Goal: Information Seeking & Learning: Learn about a topic

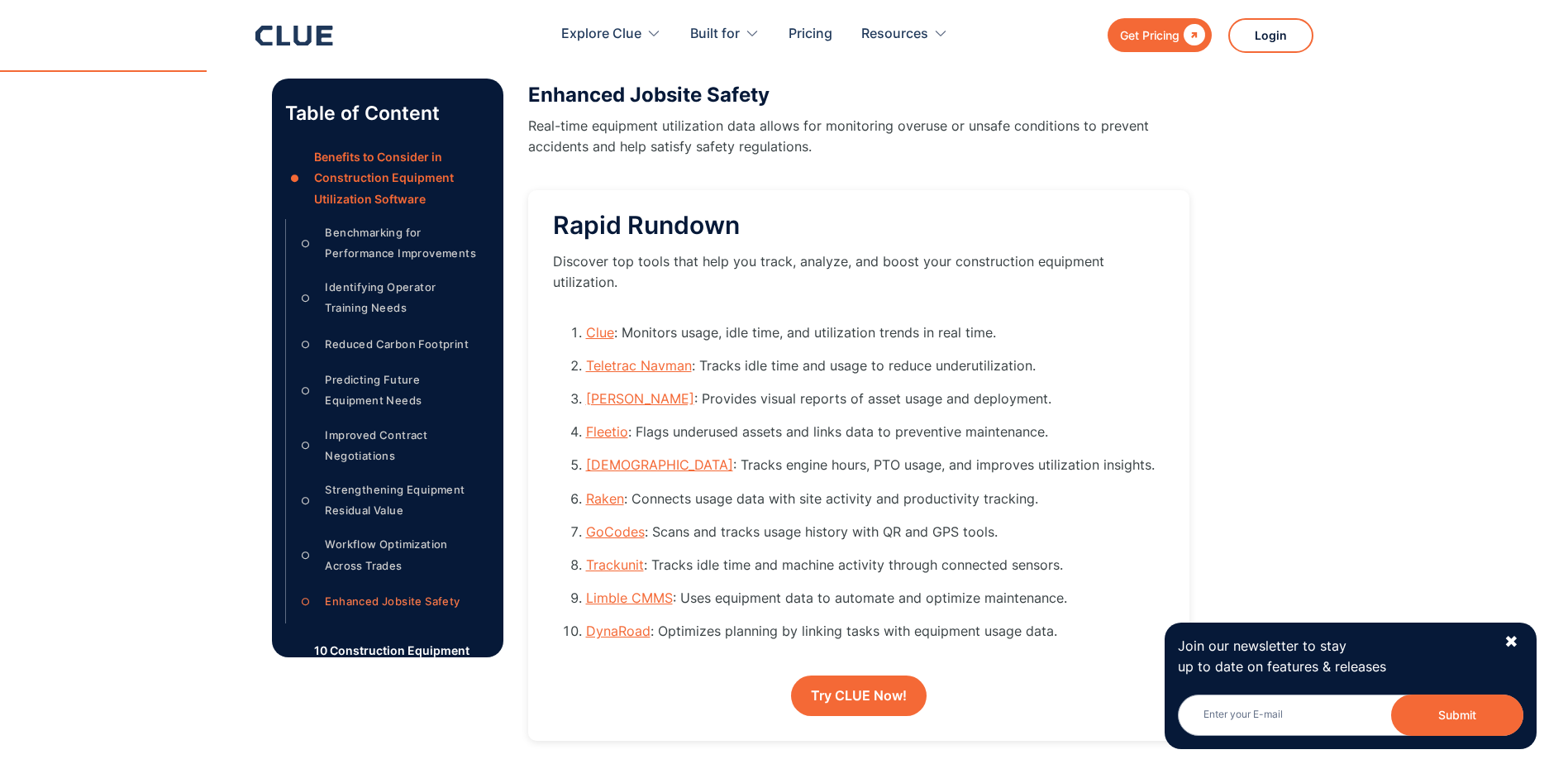
scroll to position [1654, 0]
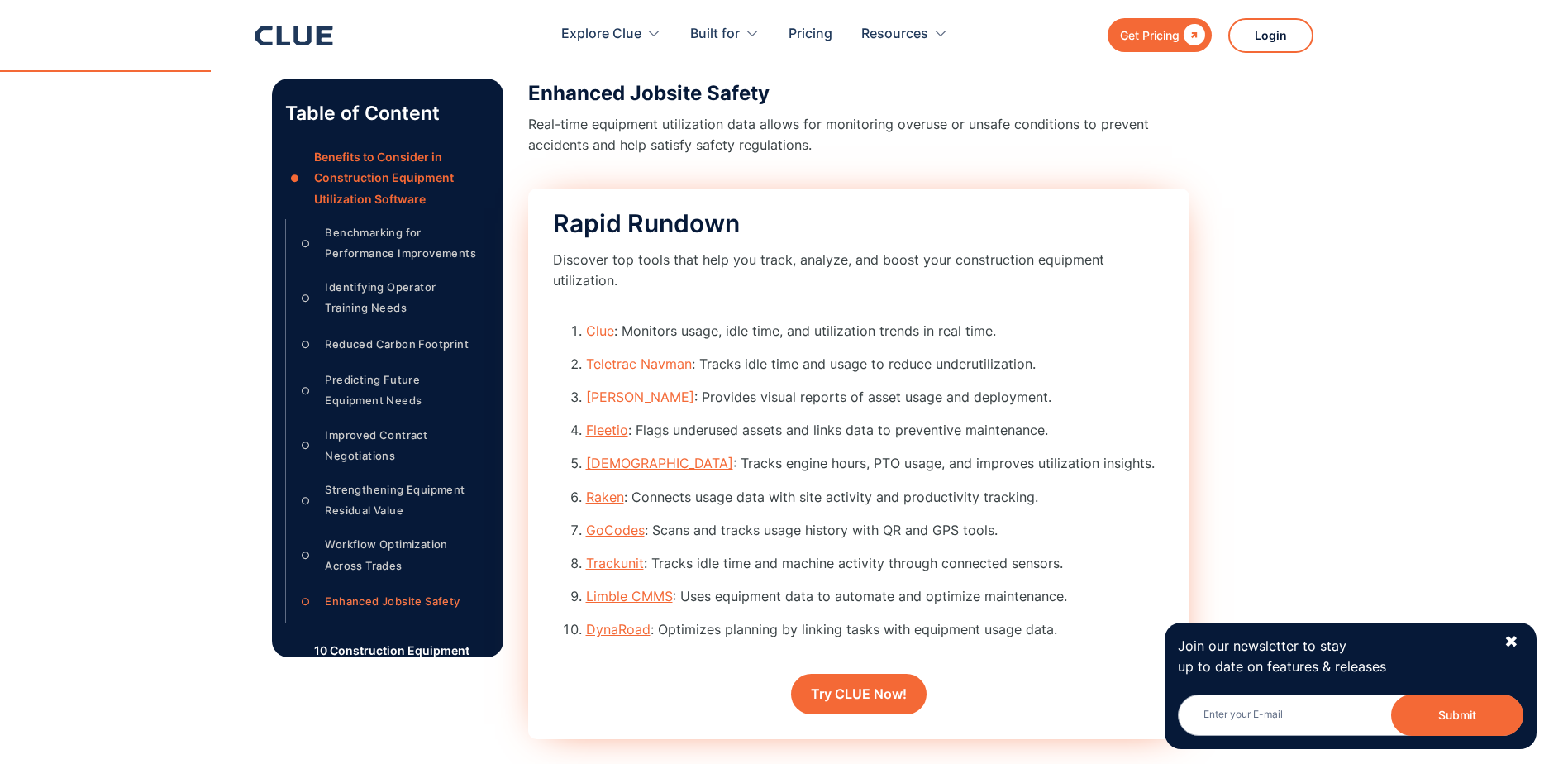
click at [597, 323] on link "Clue" at bounding box center [600, 331] width 28 height 17
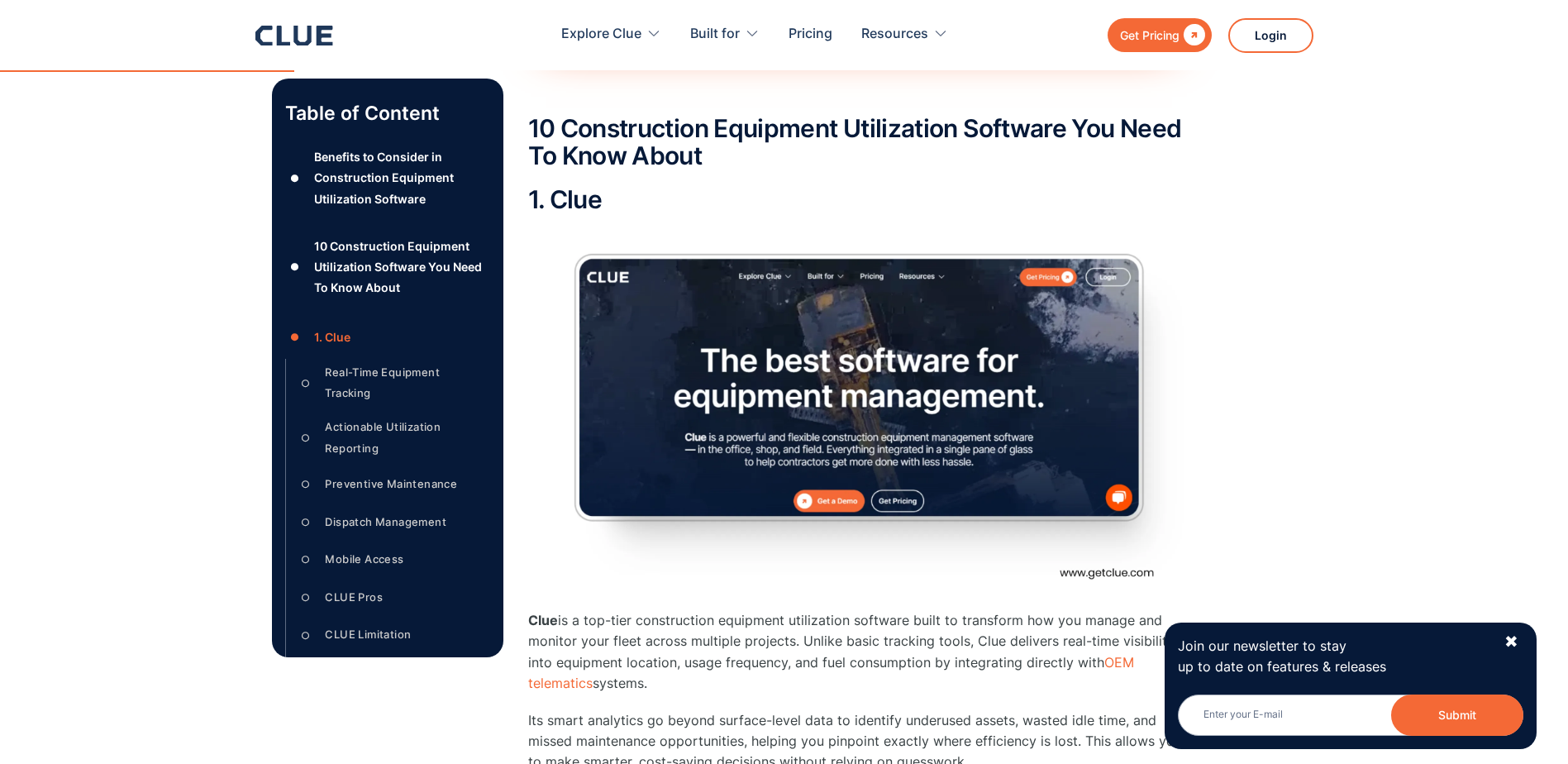
scroll to position [2427, 0]
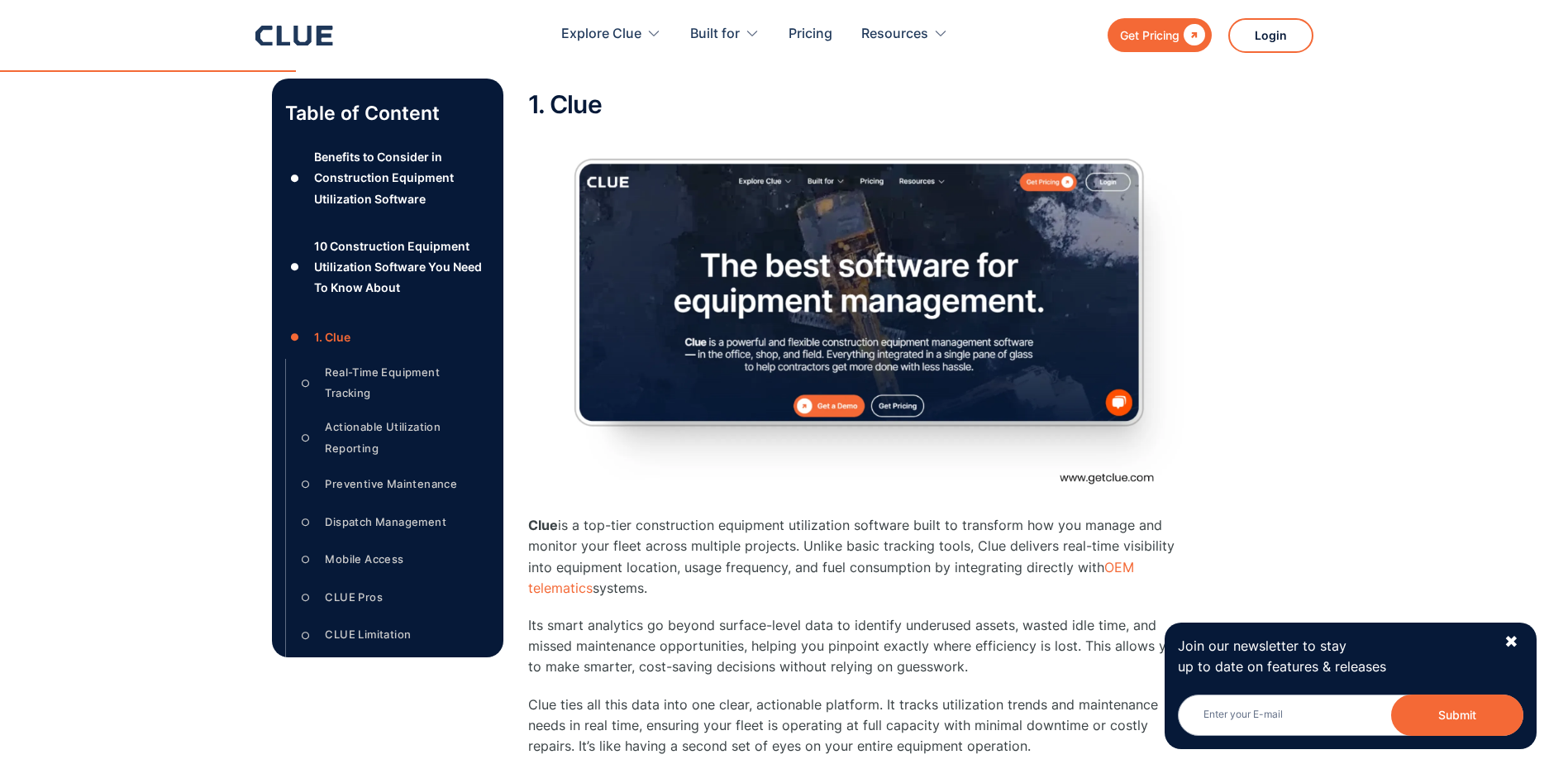
click at [1114, 456] on img at bounding box center [858, 320] width 662 height 372
click at [1506, 638] on div "✖" at bounding box center [1511, 641] width 14 height 20
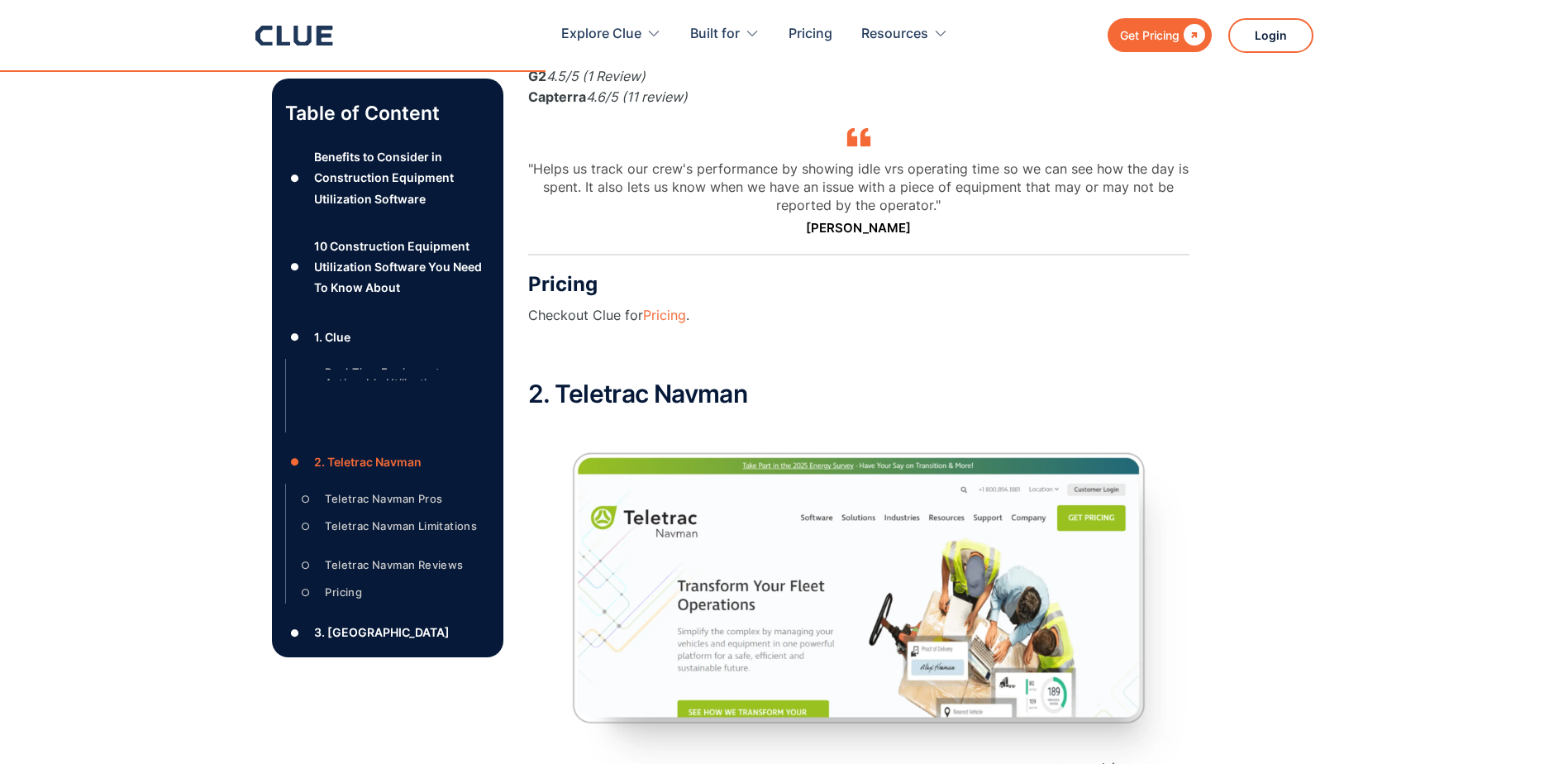
scroll to position [4825, 0]
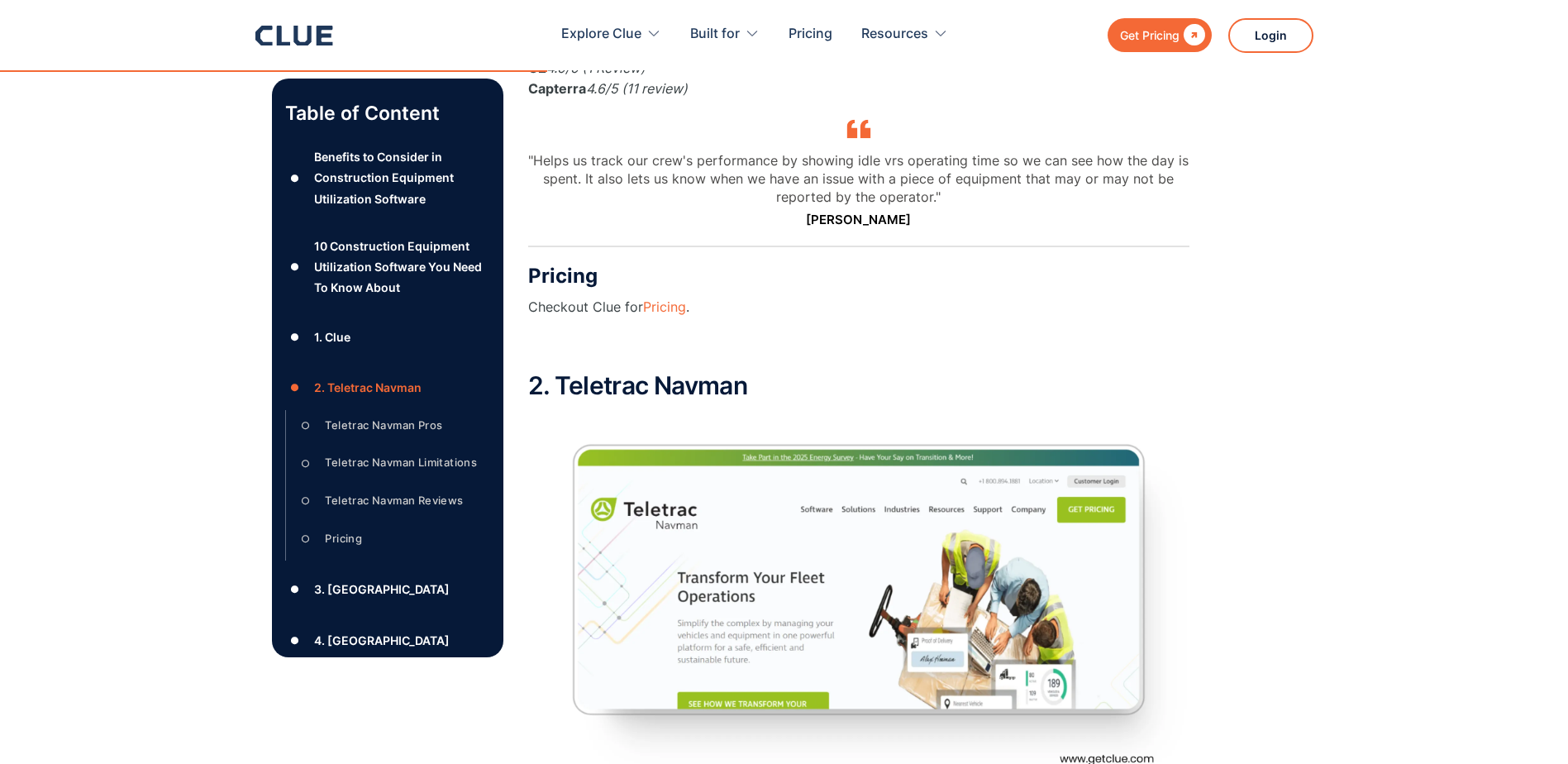
click at [339, 337] on div "1. Clue" at bounding box center [332, 336] width 36 height 20
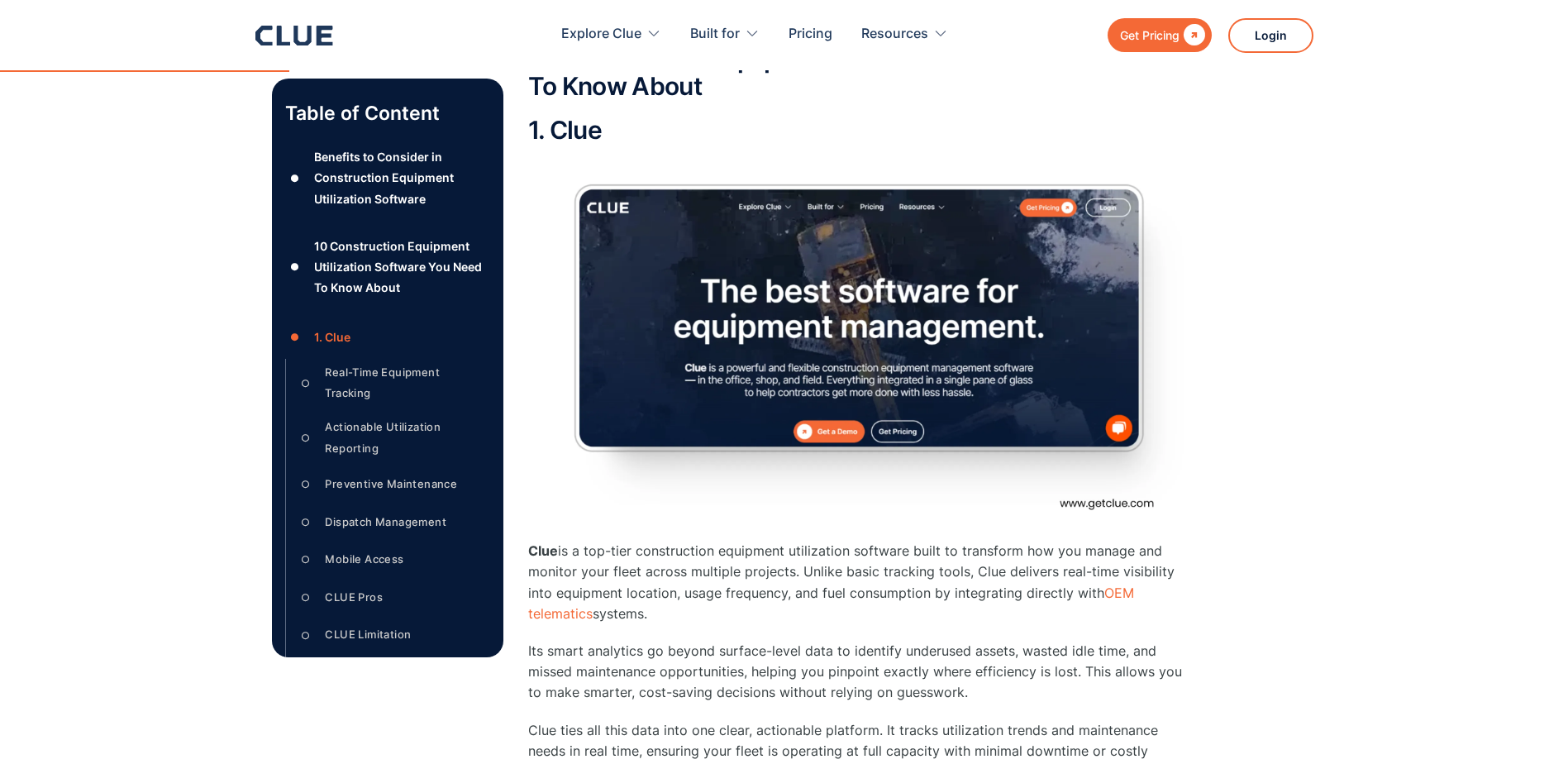
scroll to position [2391, 0]
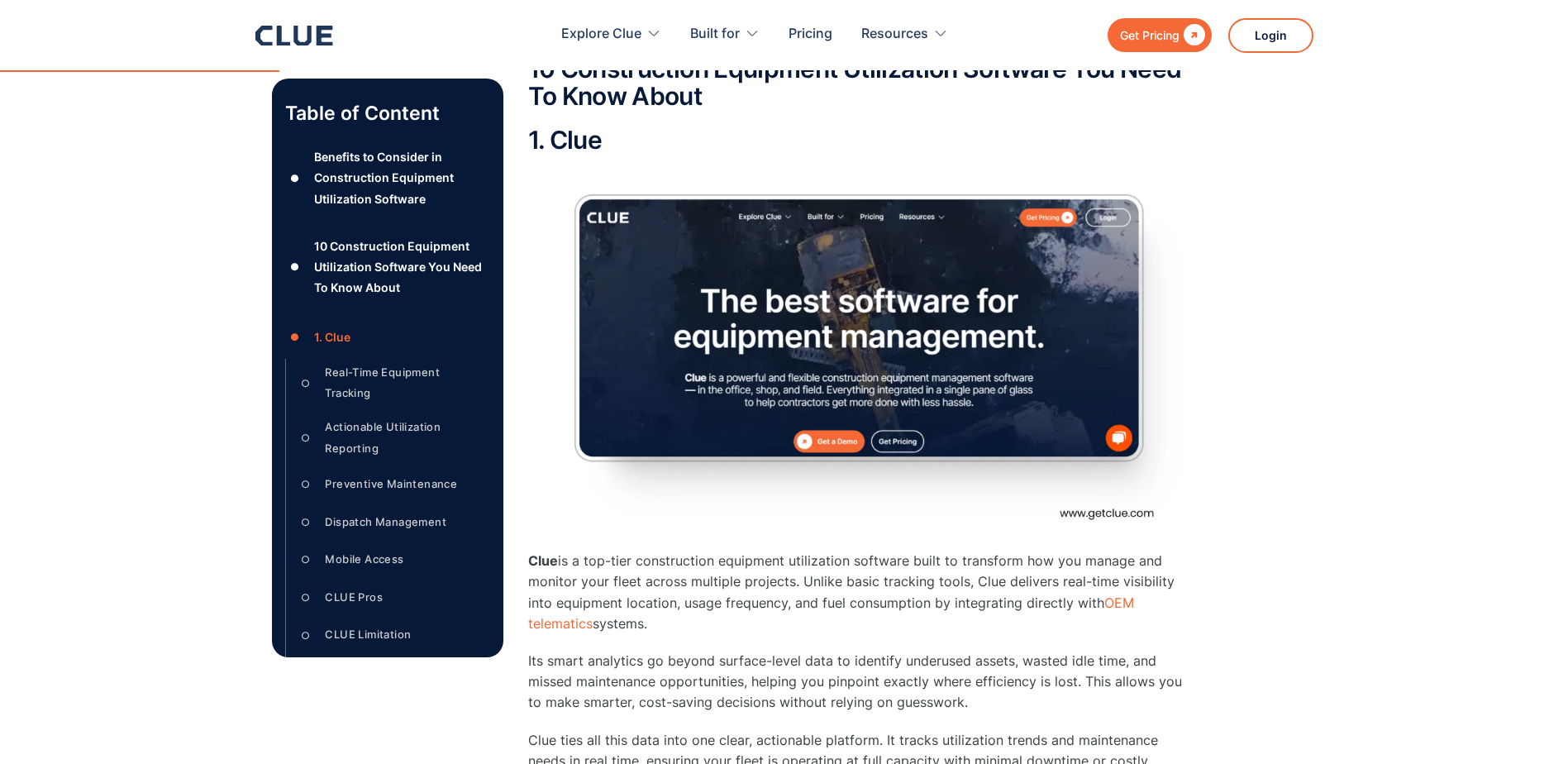
drag, startPoint x: 799, startPoint y: 417, endPoint x: 913, endPoint y: 423, distance: 114.2
click at [800, 417] on img at bounding box center [858, 357] width 662 height 372
click at [917, 424] on img at bounding box center [858, 357] width 662 height 372
click at [1053, 198] on img at bounding box center [858, 357] width 662 height 372
click at [560, 127] on h2 "1. Clue" at bounding box center [858, 140] width 662 height 27
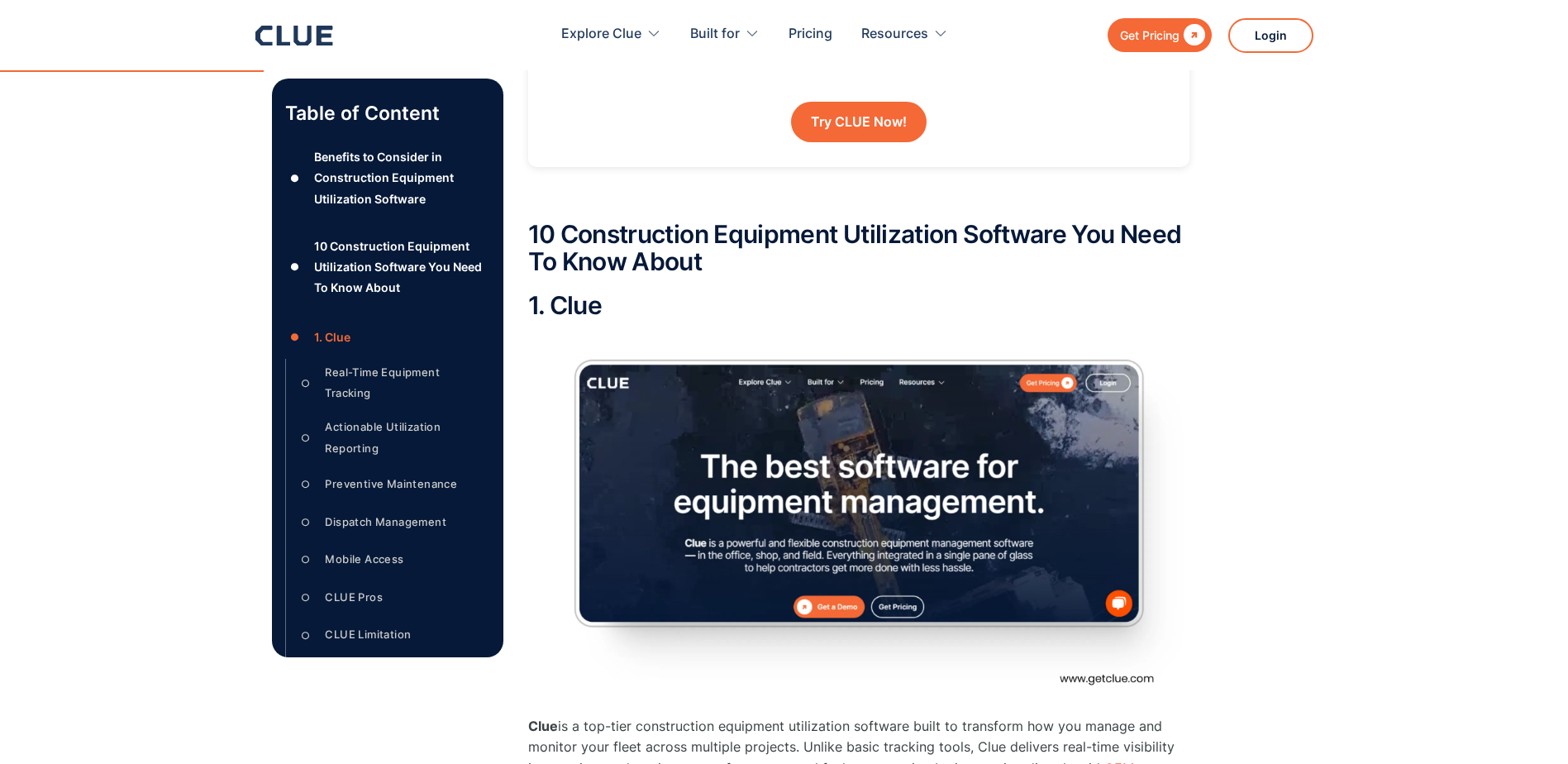
scroll to position [2309, 0]
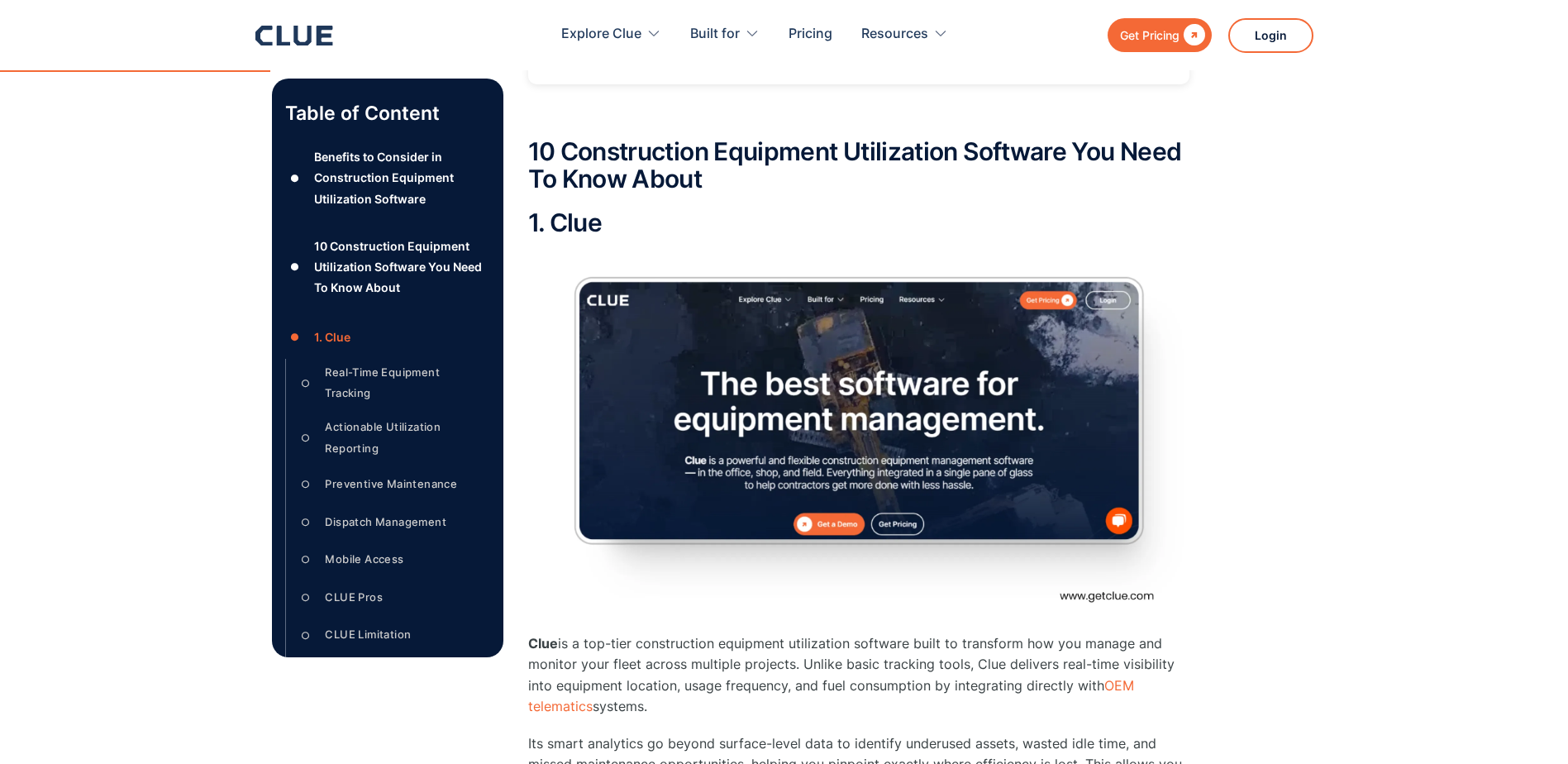
click at [1070, 579] on img at bounding box center [858, 439] width 662 height 372
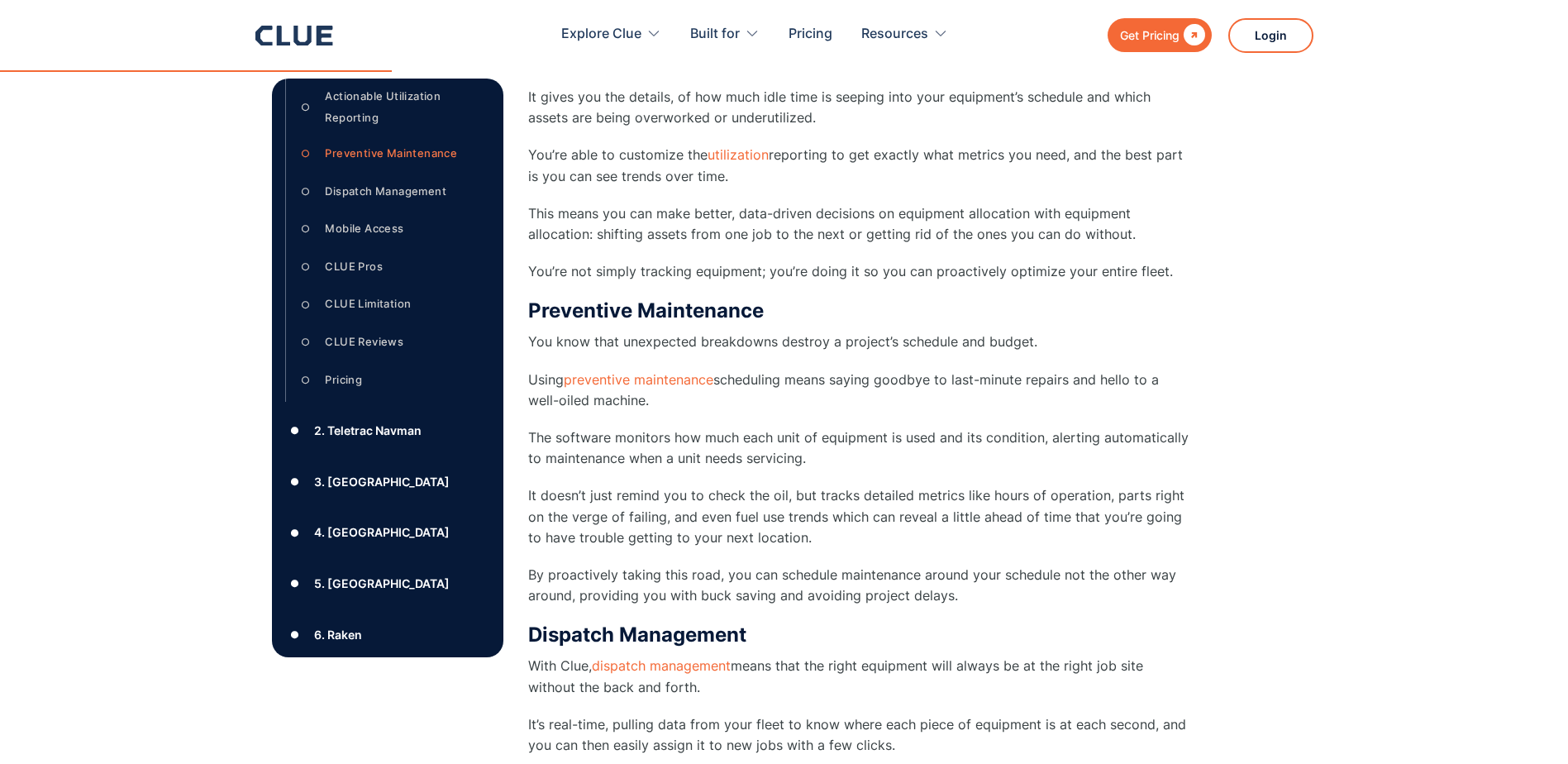
scroll to position [413, 0]
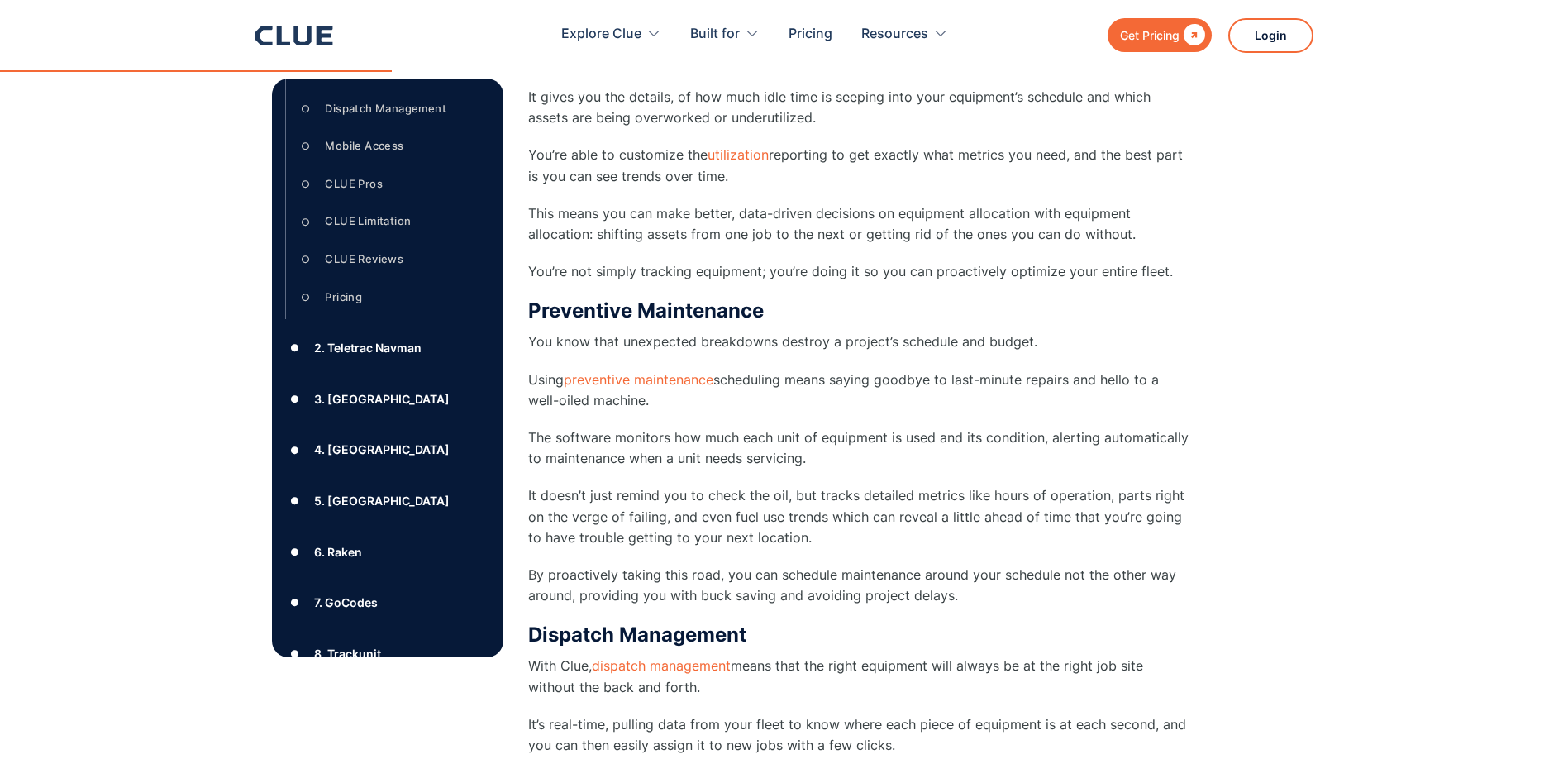
click at [359, 343] on div "2. Teletrac Navman" at bounding box center [368, 347] width 107 height 20
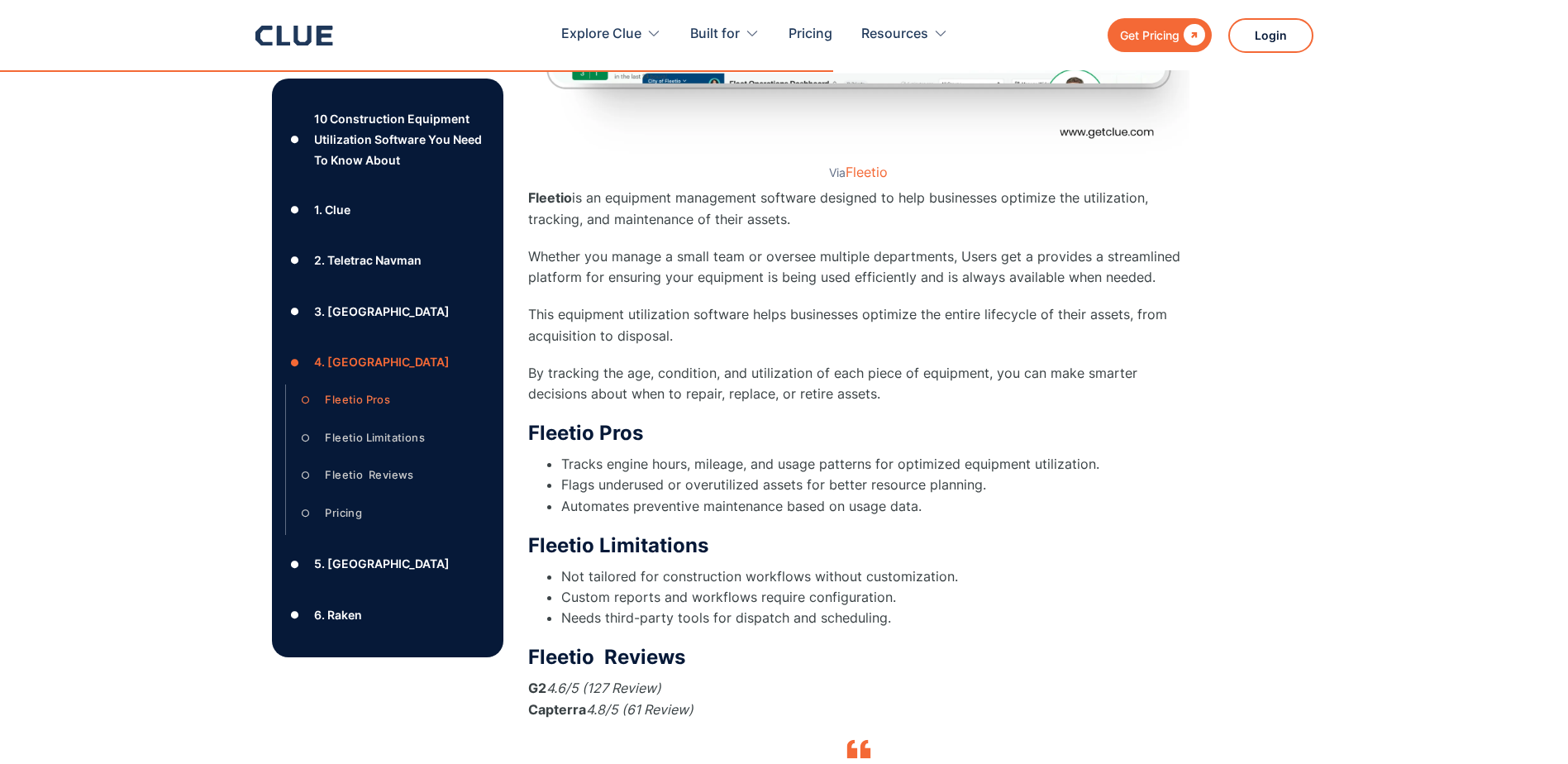
scroll to position [8047, 0]
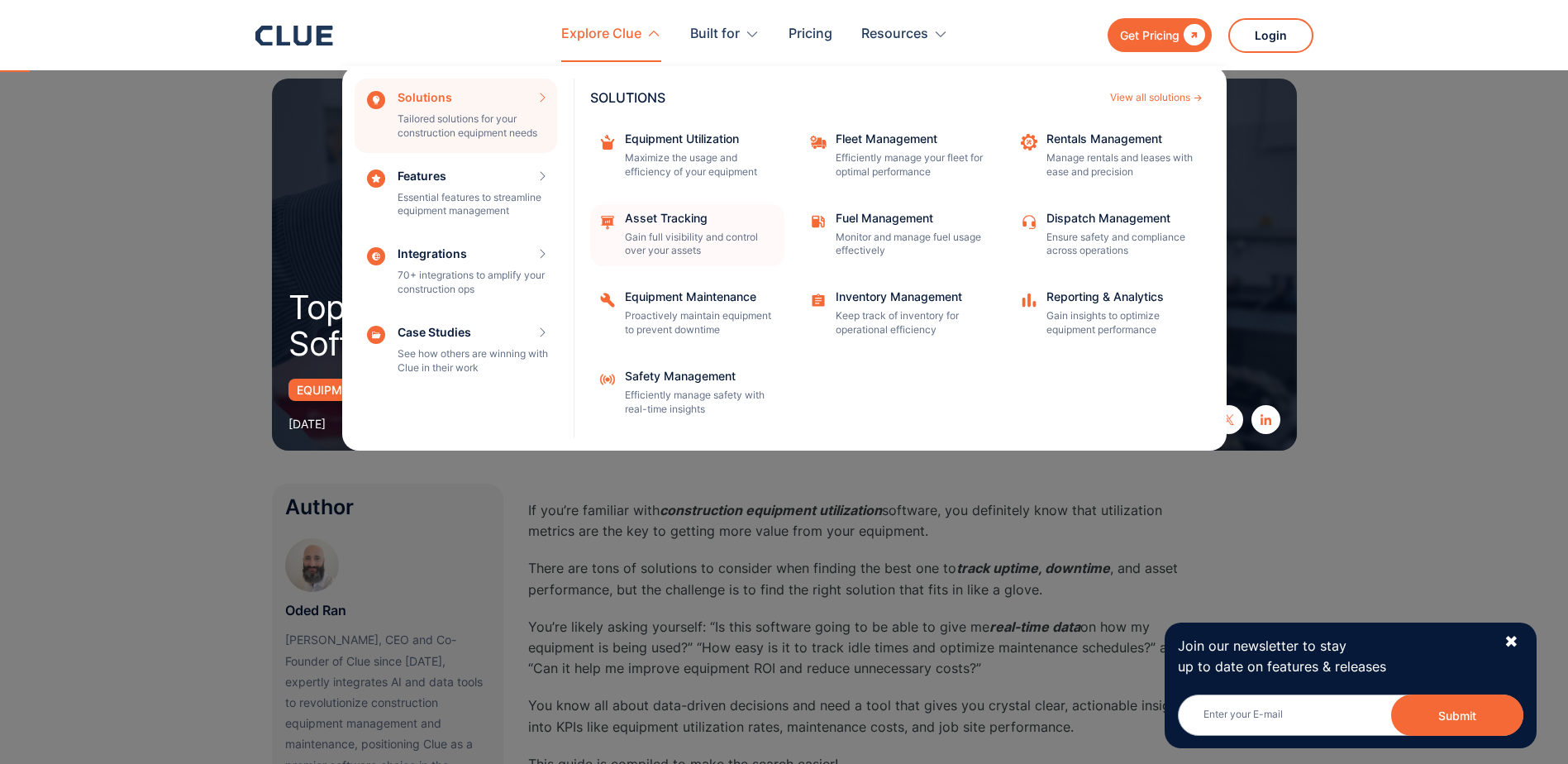
click at [651, 216] on div "Asset Tracking" at bounding box center [700, 218] width 149 height 12
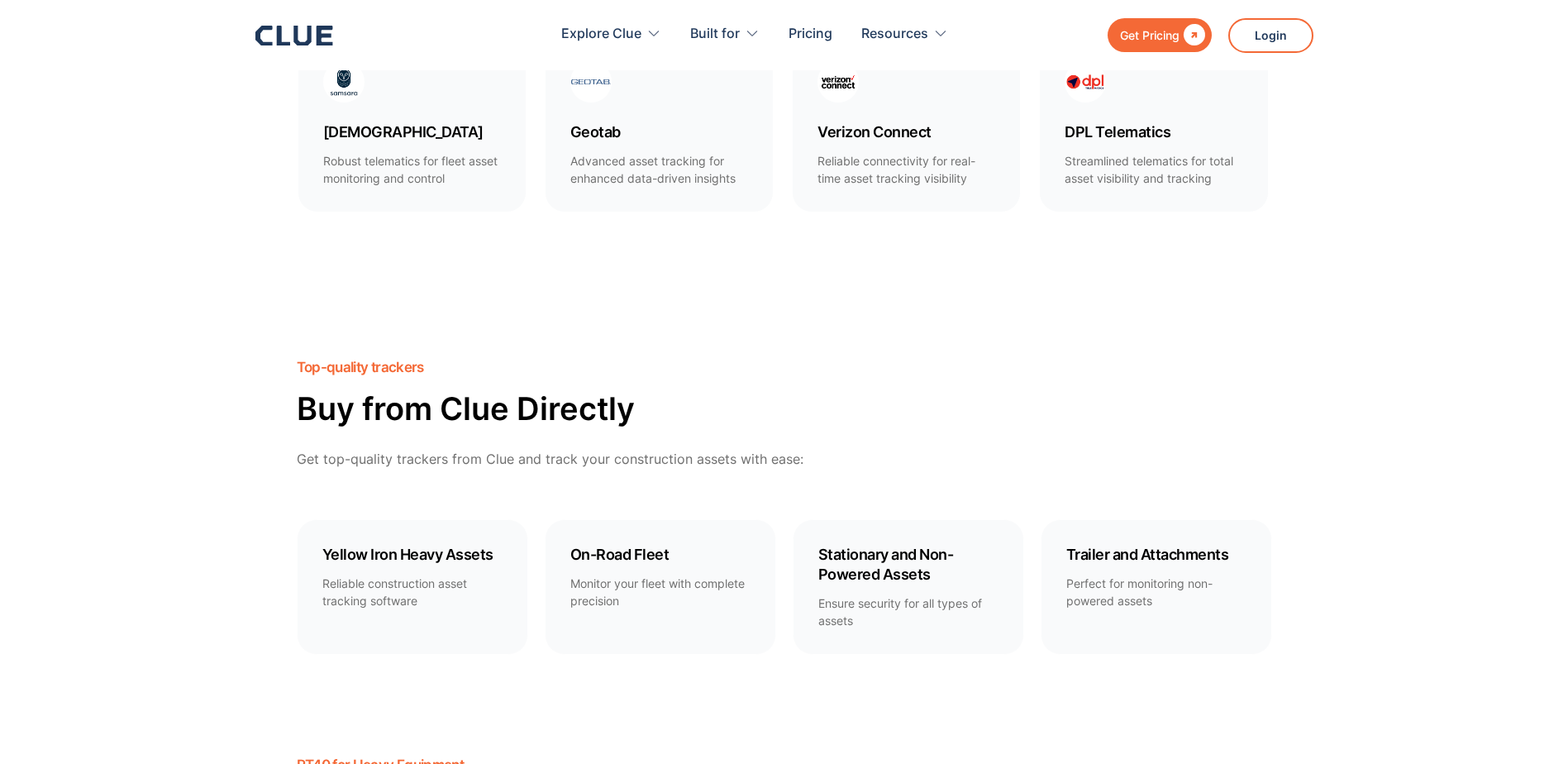
scroll to position [1158, 0]
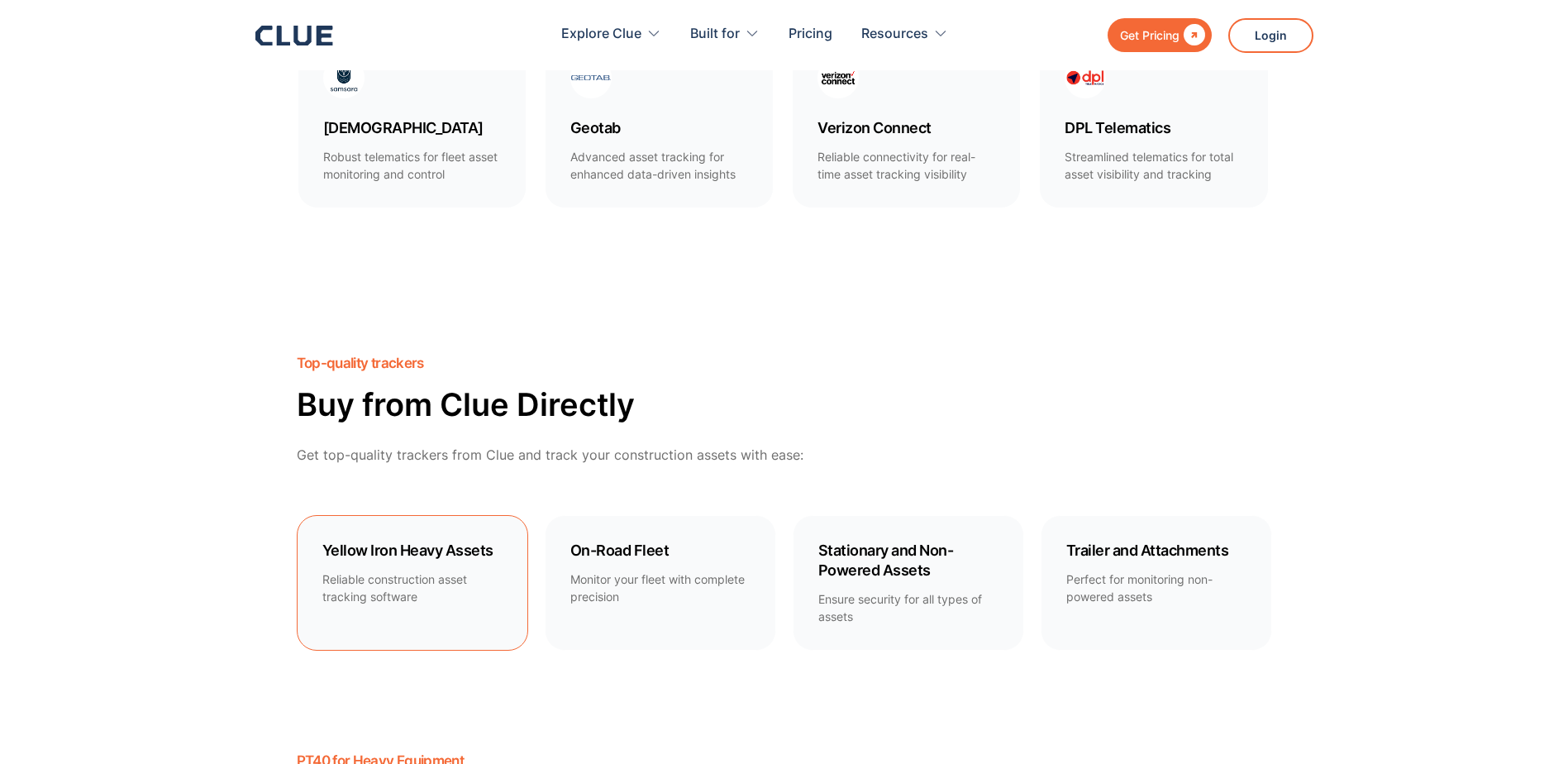
click at [407, 554] on h4 "Yellow Iron Heavy Assets" at bounding box center [412, 550] width 180 height 19
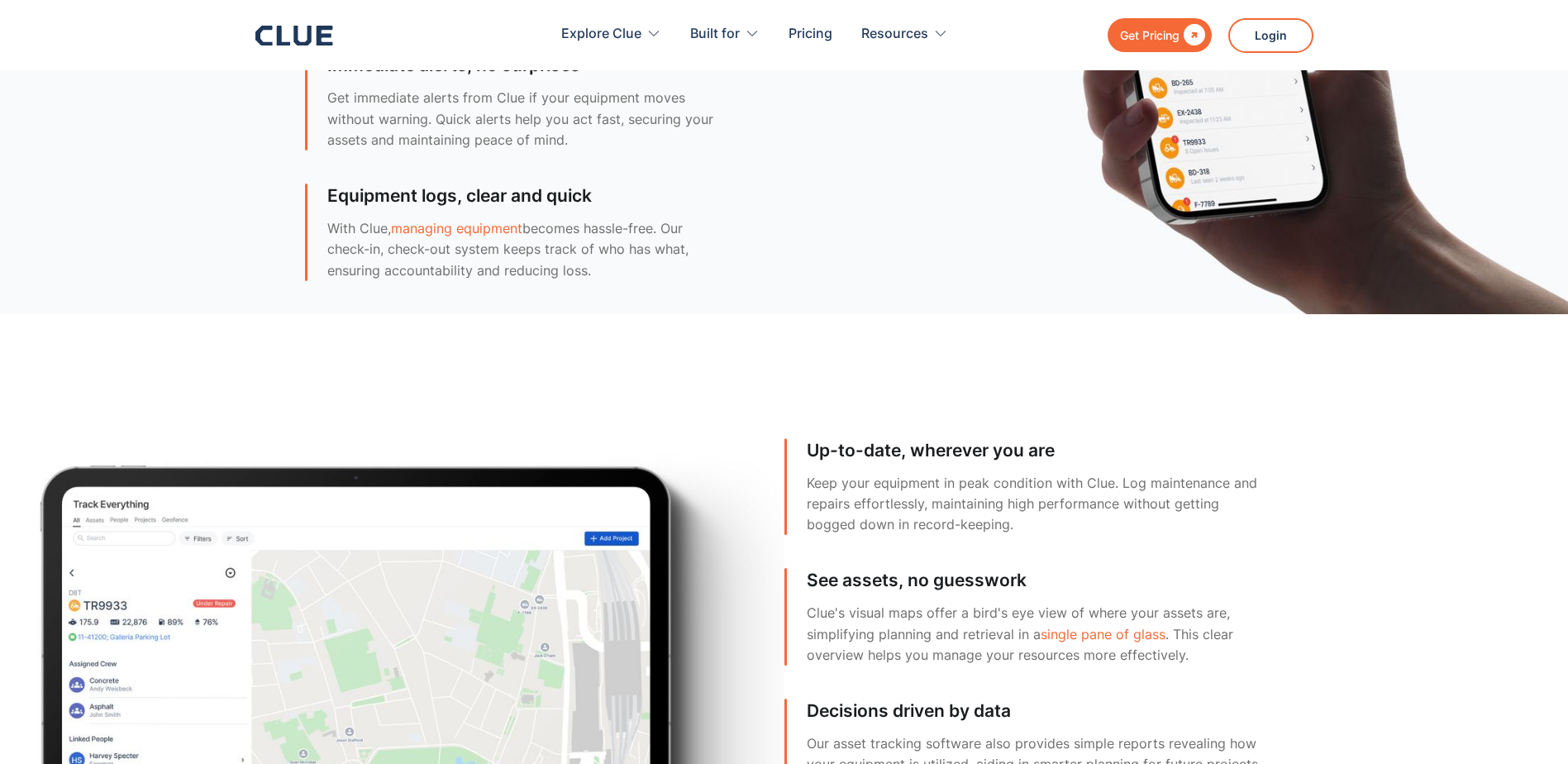
scroll to position [5148, 0]
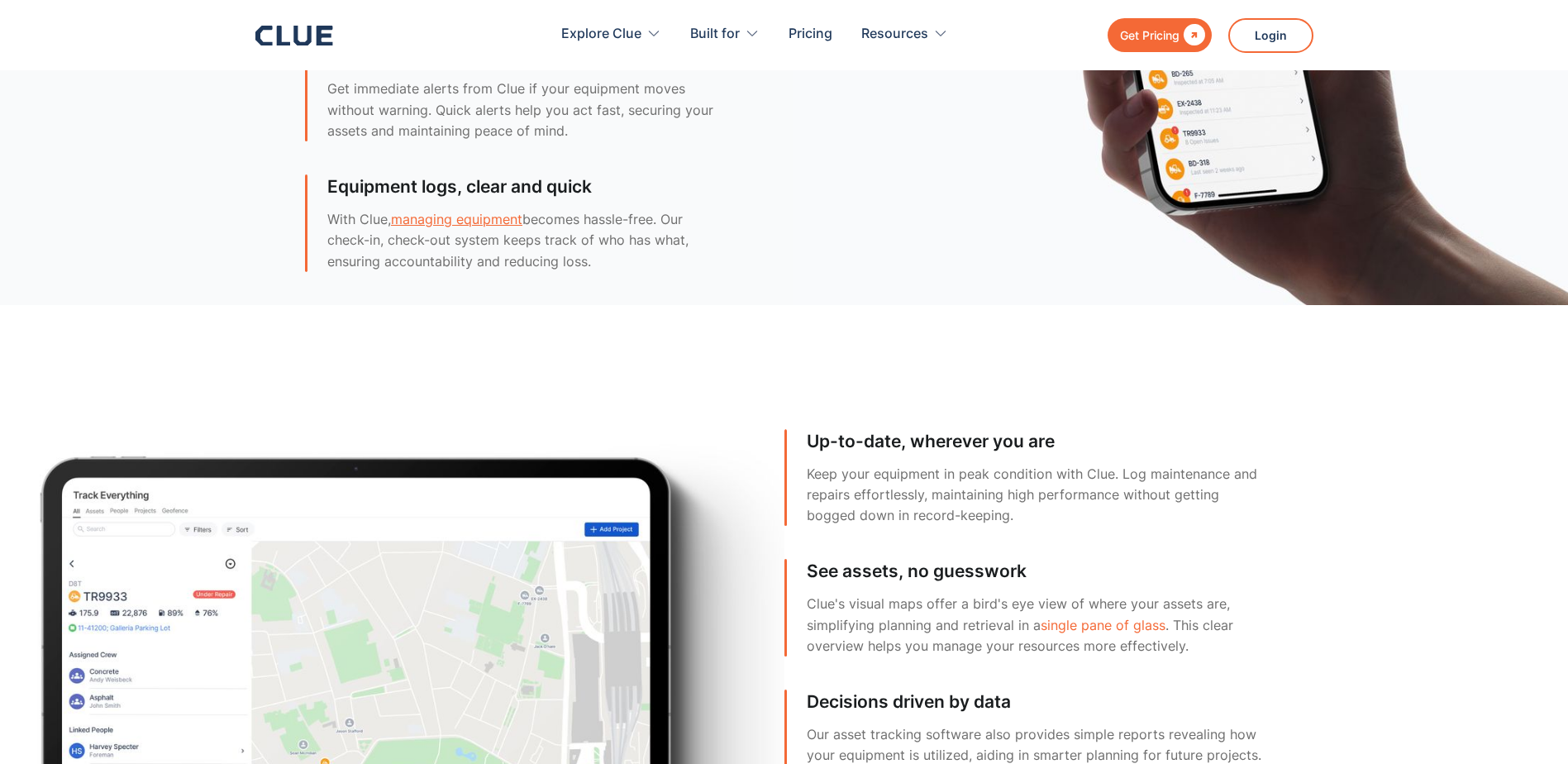
click at [449, 222] on link "managing equipment" at bounding box center [457, 219] width 132 height 17
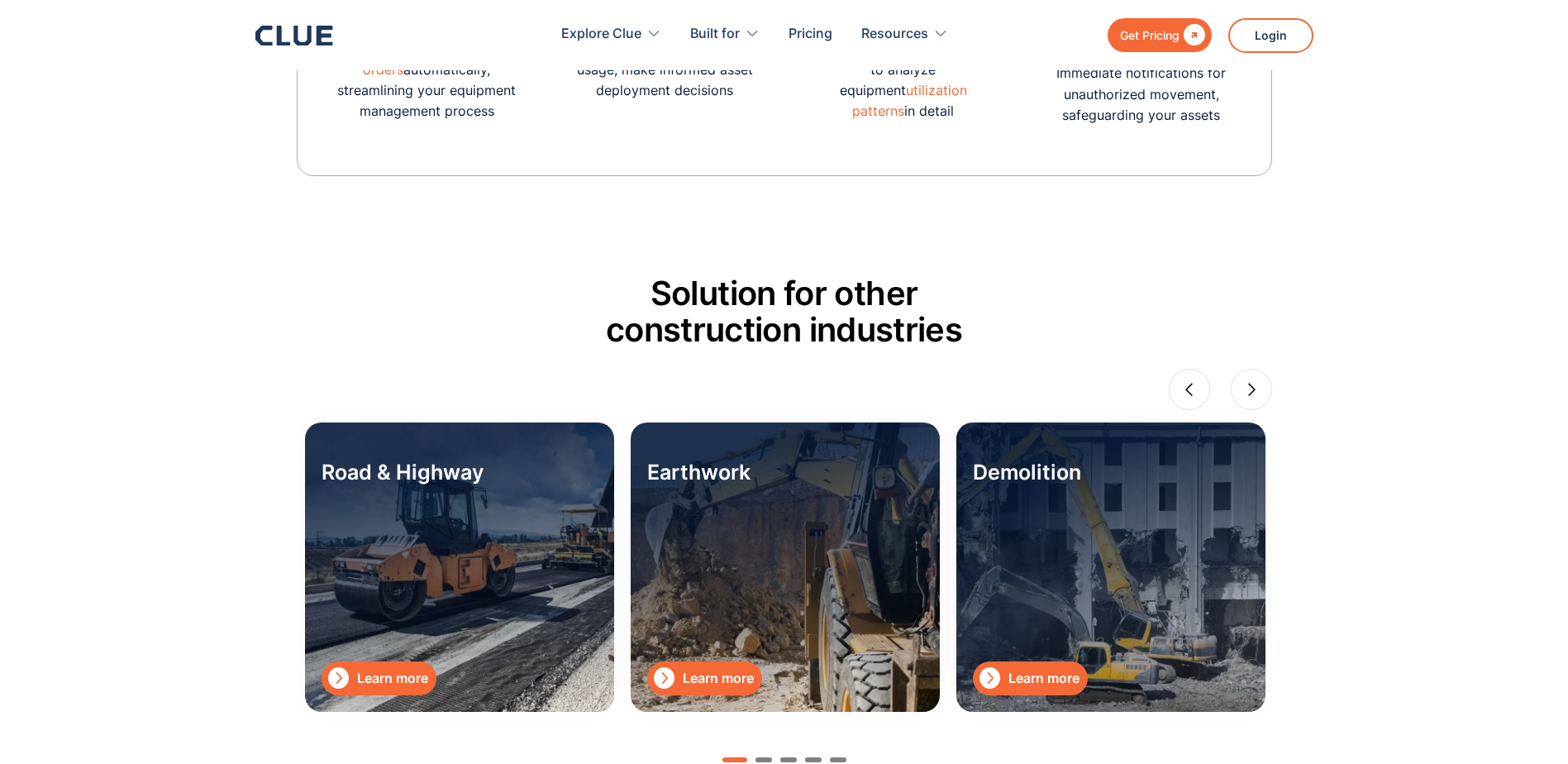
scroll to position [5209, 0]
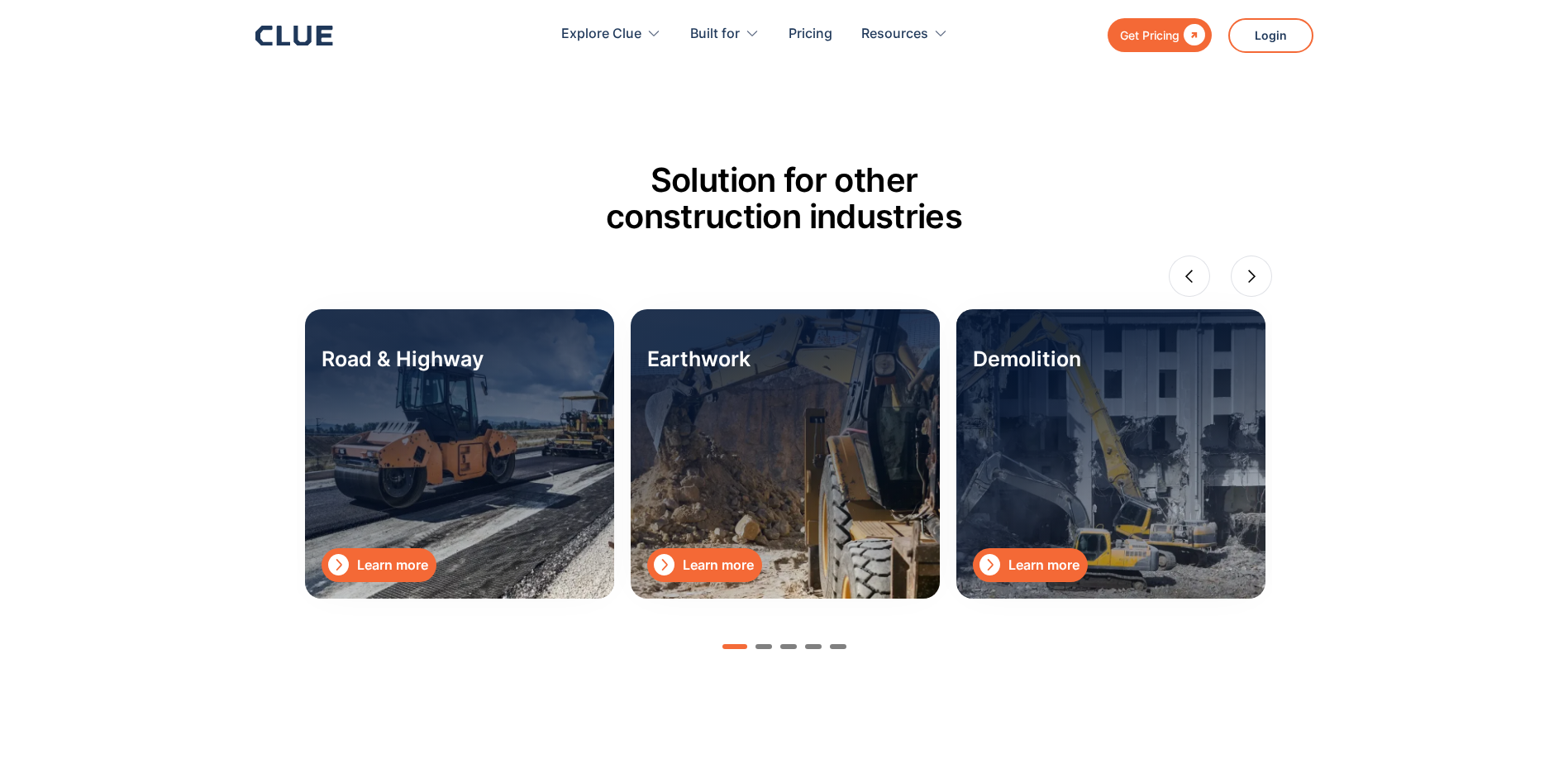
click at [705, 549] on link " Learn more" at bounding box center [705, 565] width 115 height 34
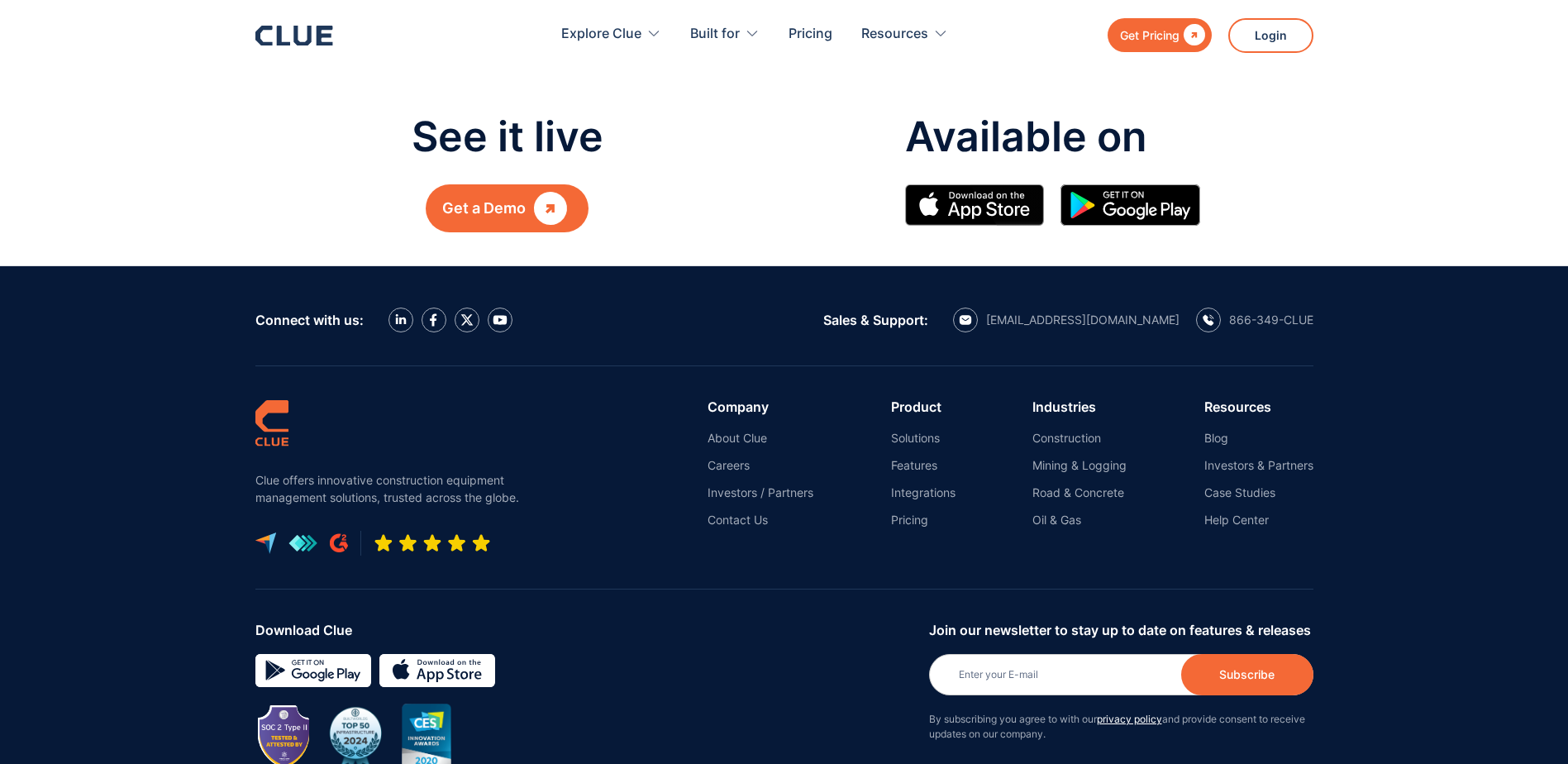
scroll to position [2067, 0]
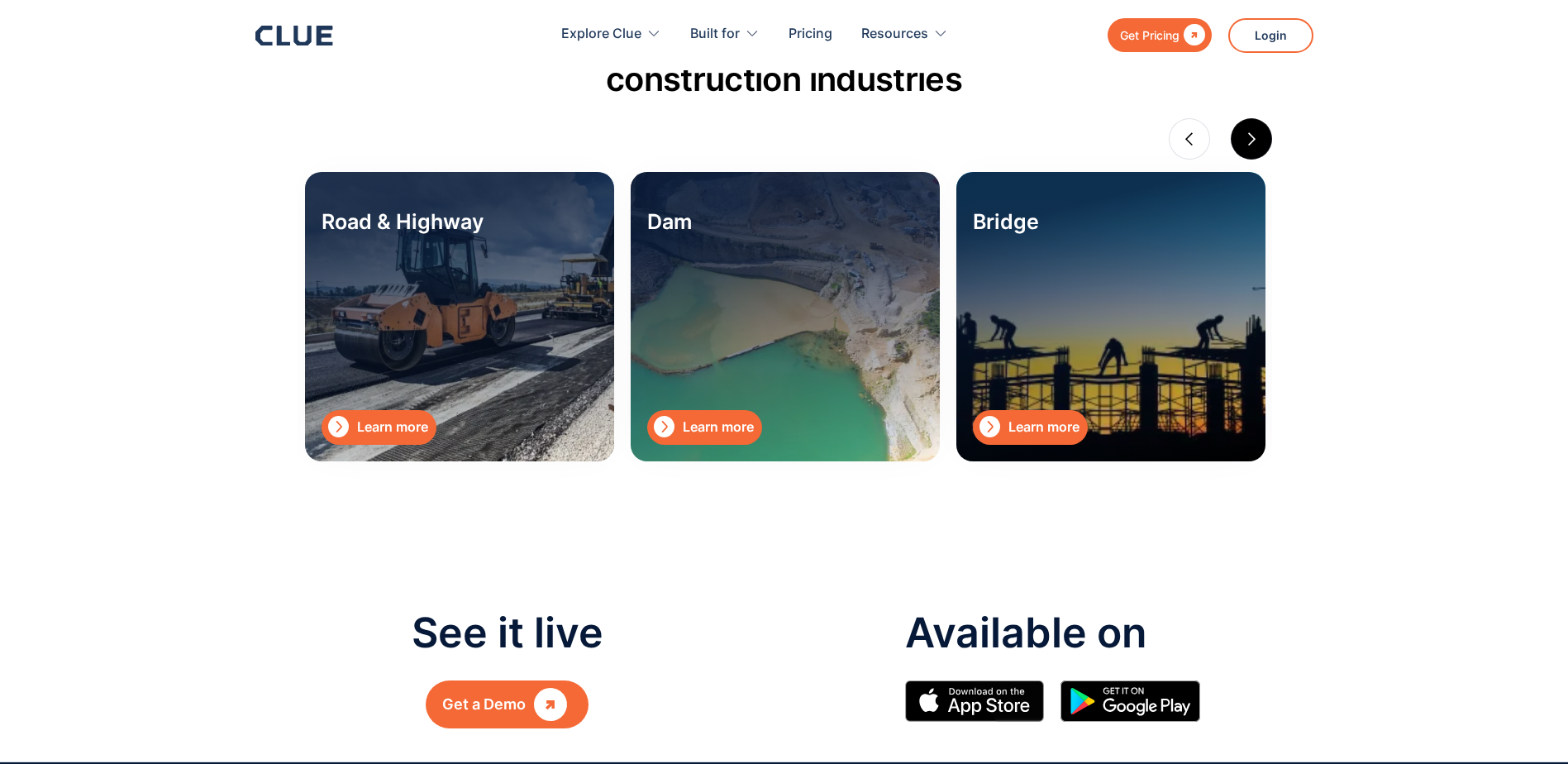
click at [1242, 147] on div "next slide" at bounding box center [1251, 139] width 41 height 41
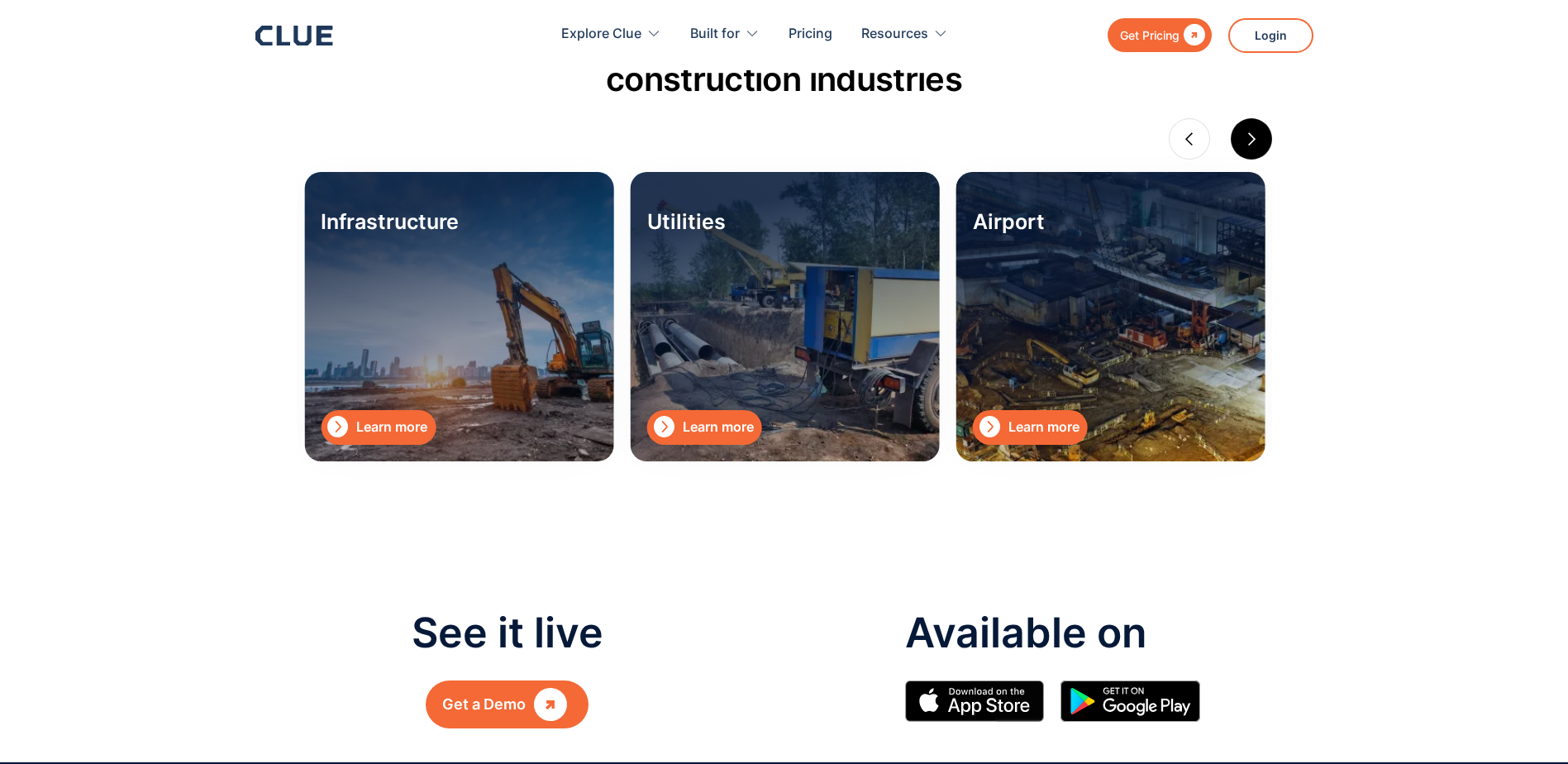
click at [1242, 147] on div "next slide" at bounding box center [1251, 139] width 41 height 41
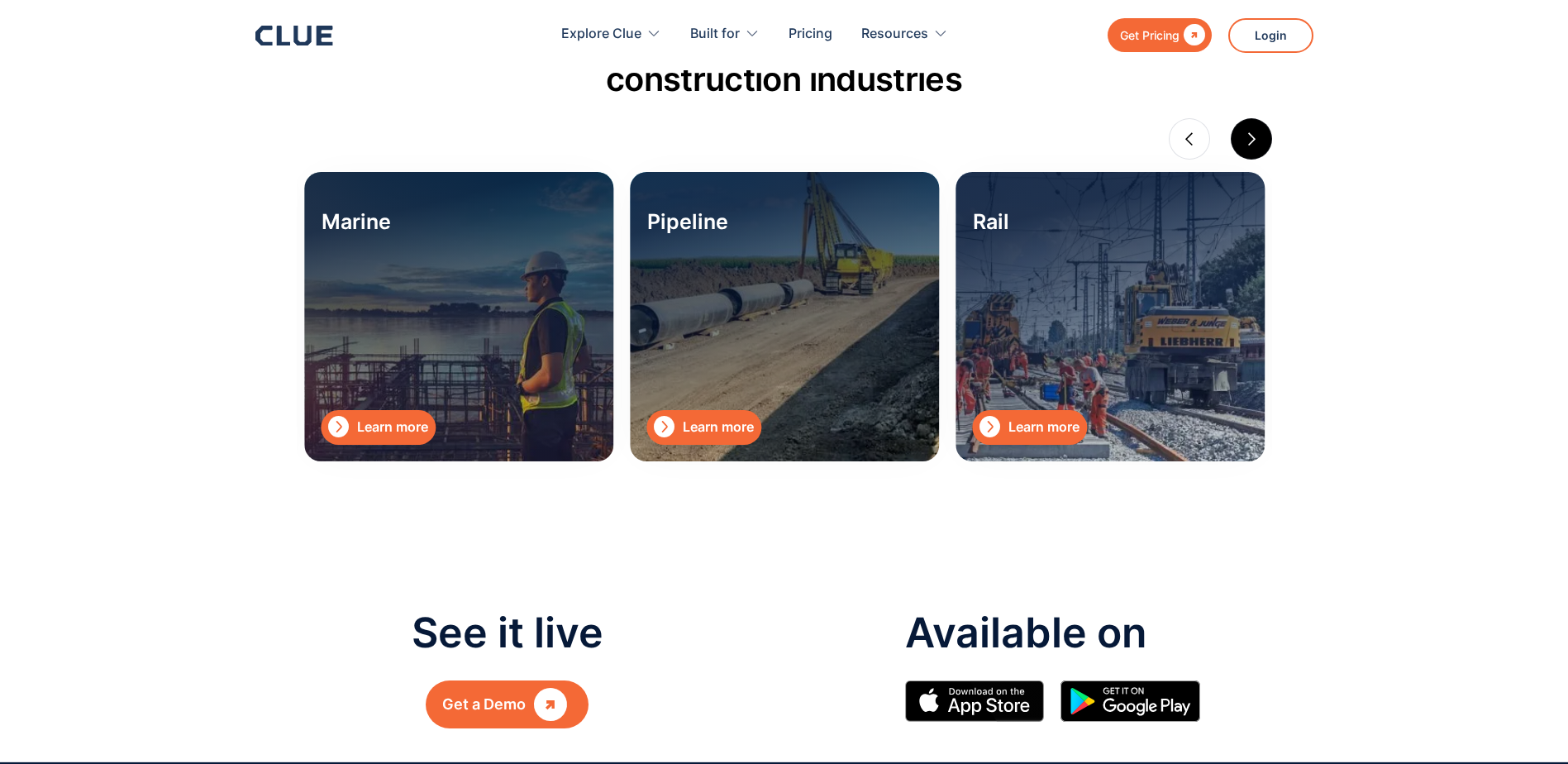
click at [1242, 147] on div "next slide" at bounding box center [1251, 139] width 41 height 41
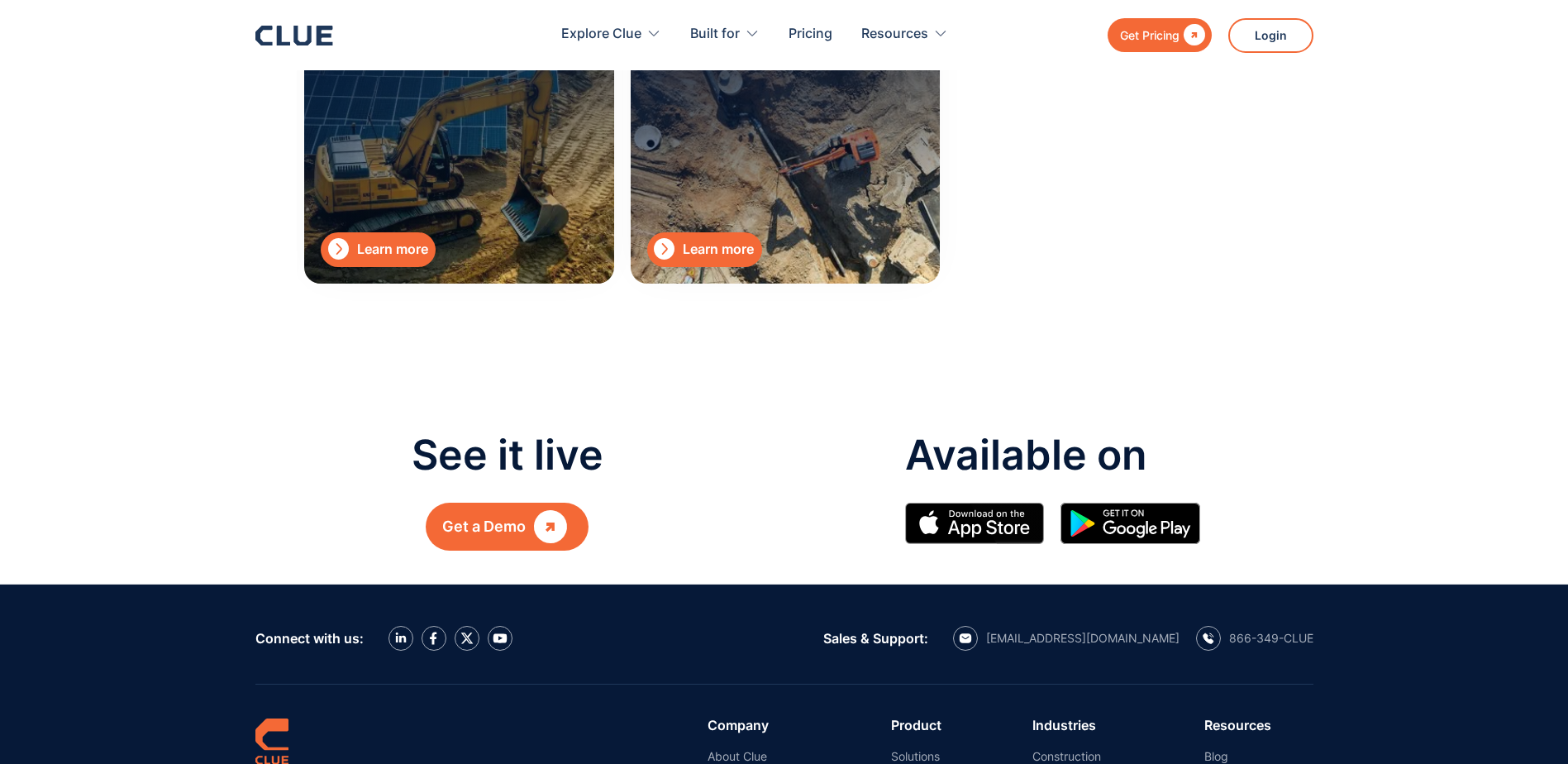
scroll to position [2563, 0]
